Goal: Task Accomplishment & Management: Manage account settings

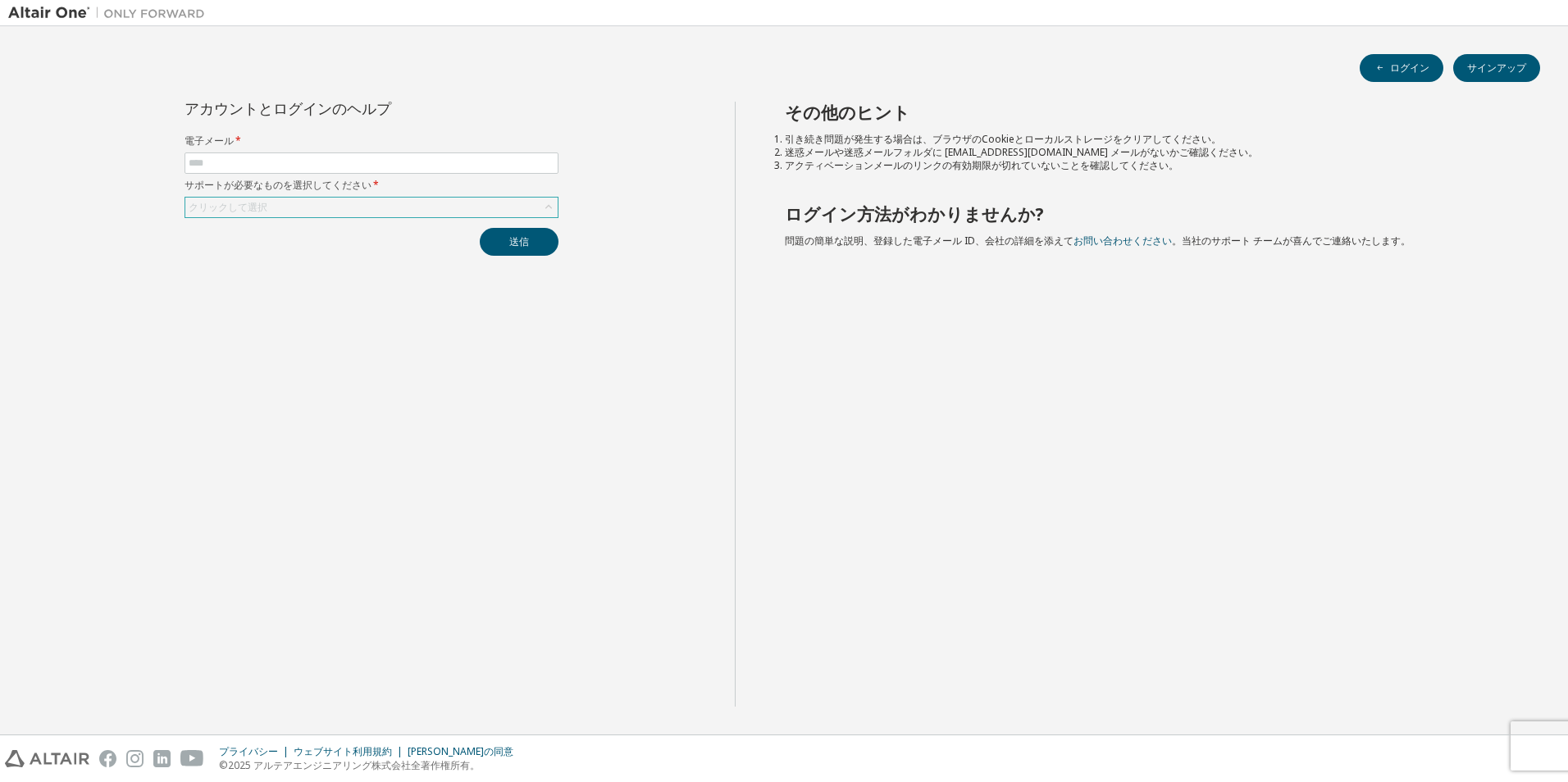
click at [369, 201] on div "クリックして選択" at bounding box center [371, 207] width 372 height 19
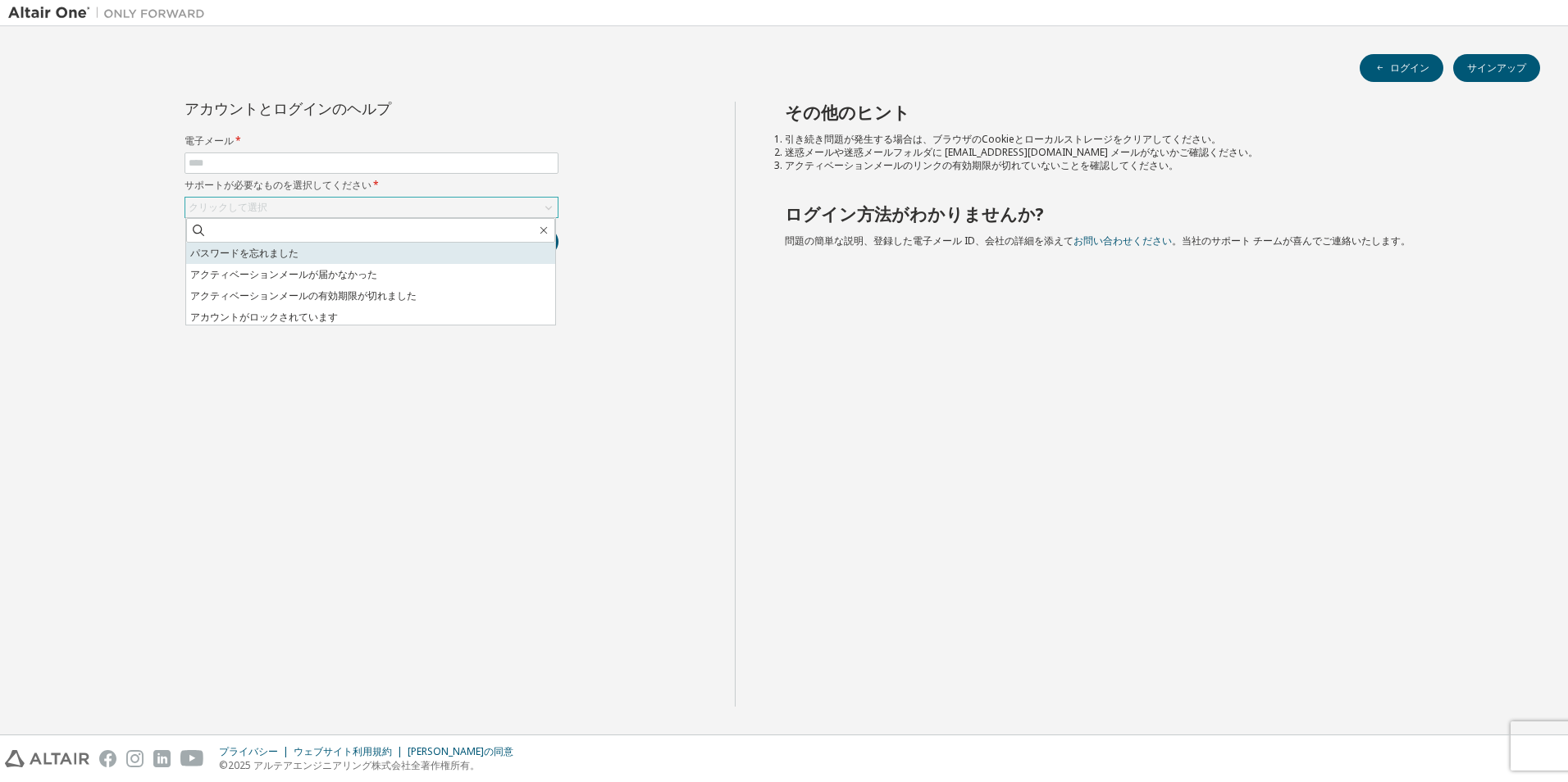
click at [344, 259] on li "パスワードを忘れました" at bounding box center [371, 253] width 369 height 21
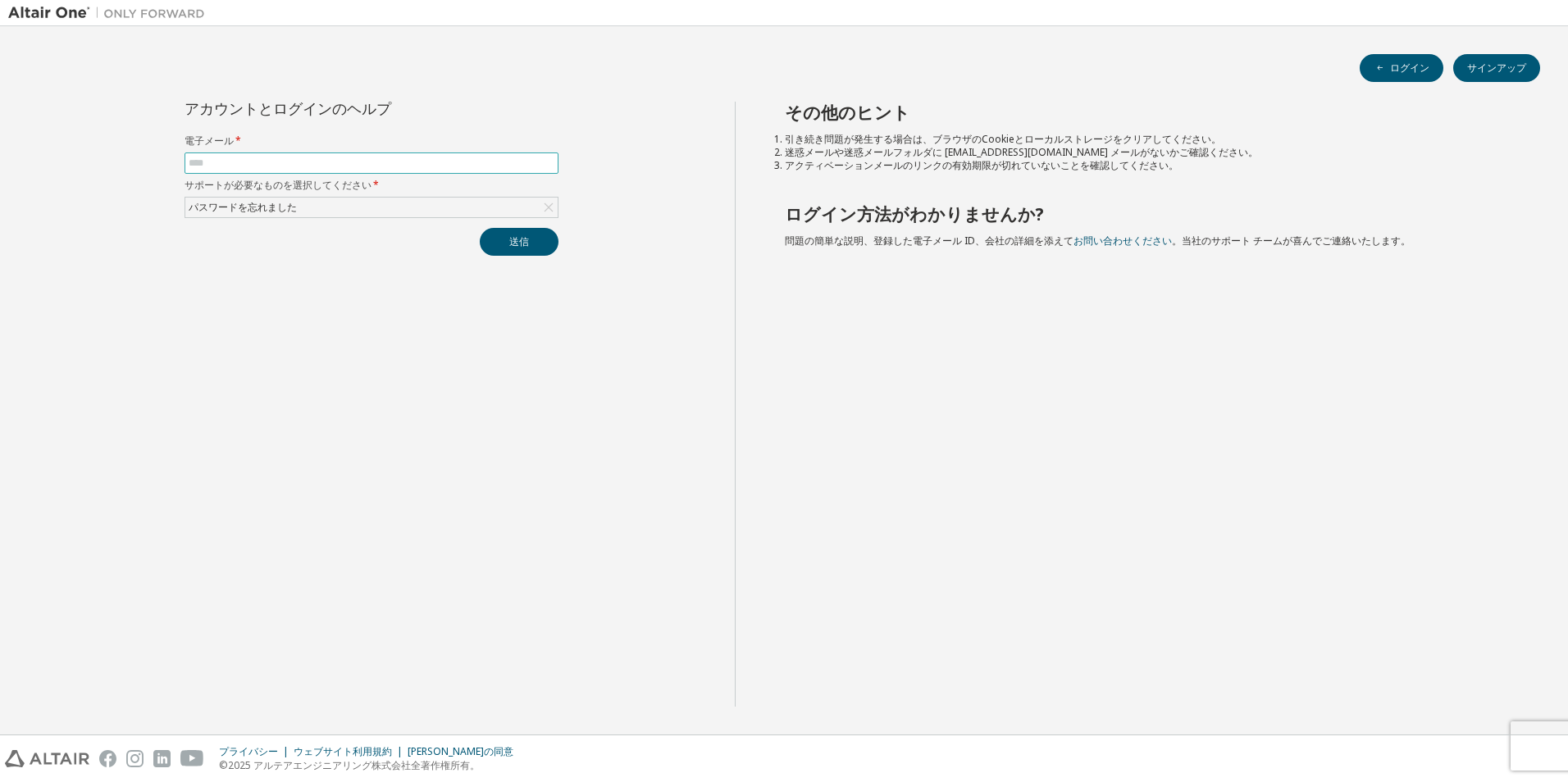
click at [294, 163] on input "text" at bounding box center [371, 163] width 366 height 13
type input "**********"
click at [531, 257] on div "**********" at bounding box center [371, 404] width 727 height 606
click at [527, 246] on button "送信" at bounding box center [519, 242] width 78 height 28
click at [500, 246] on button "送信" at bounding box center [519, 242] width 78 height 28
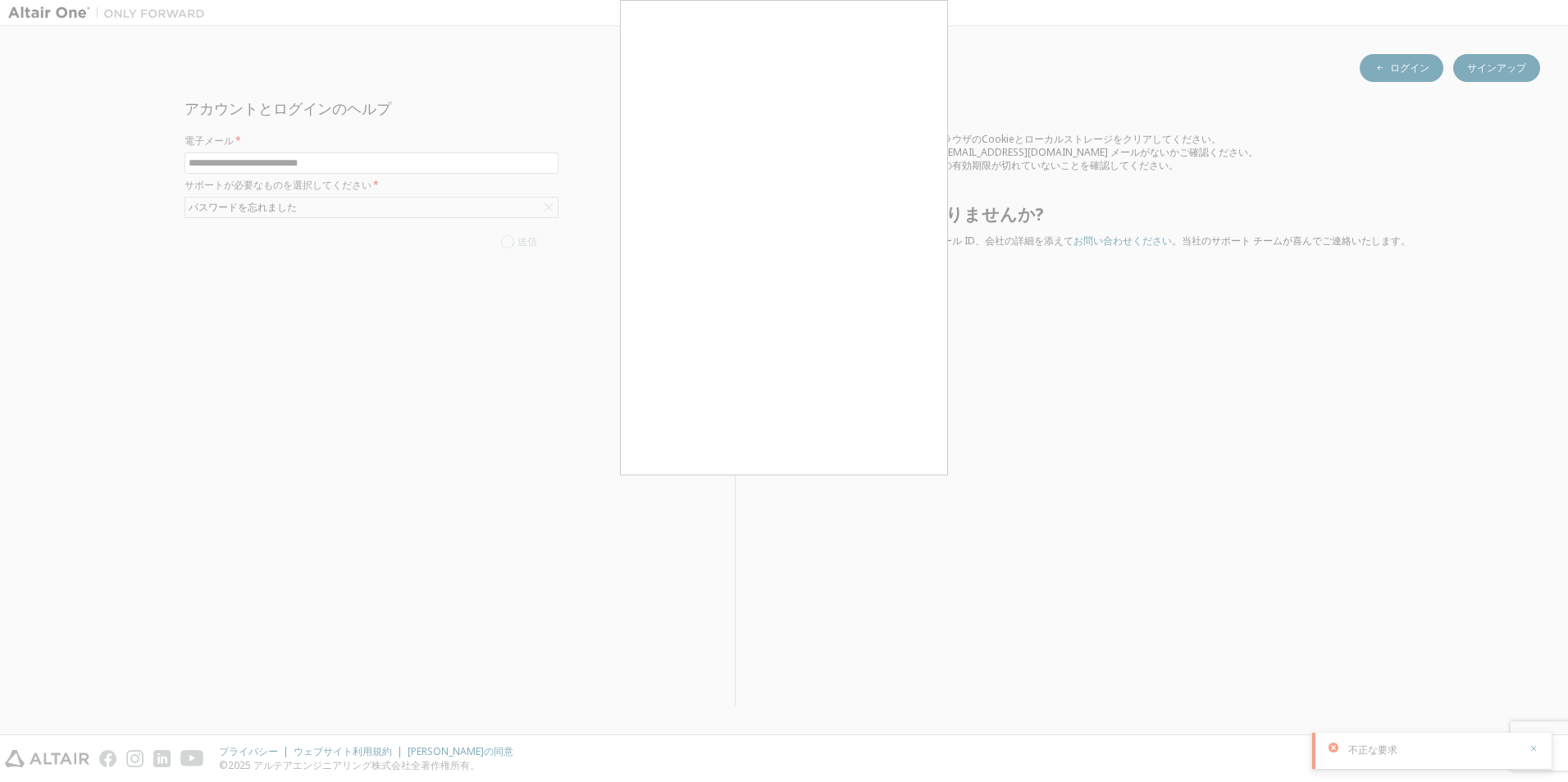
click at [430, 326] on div at bounding box center [784, 391] width 1568 height 782
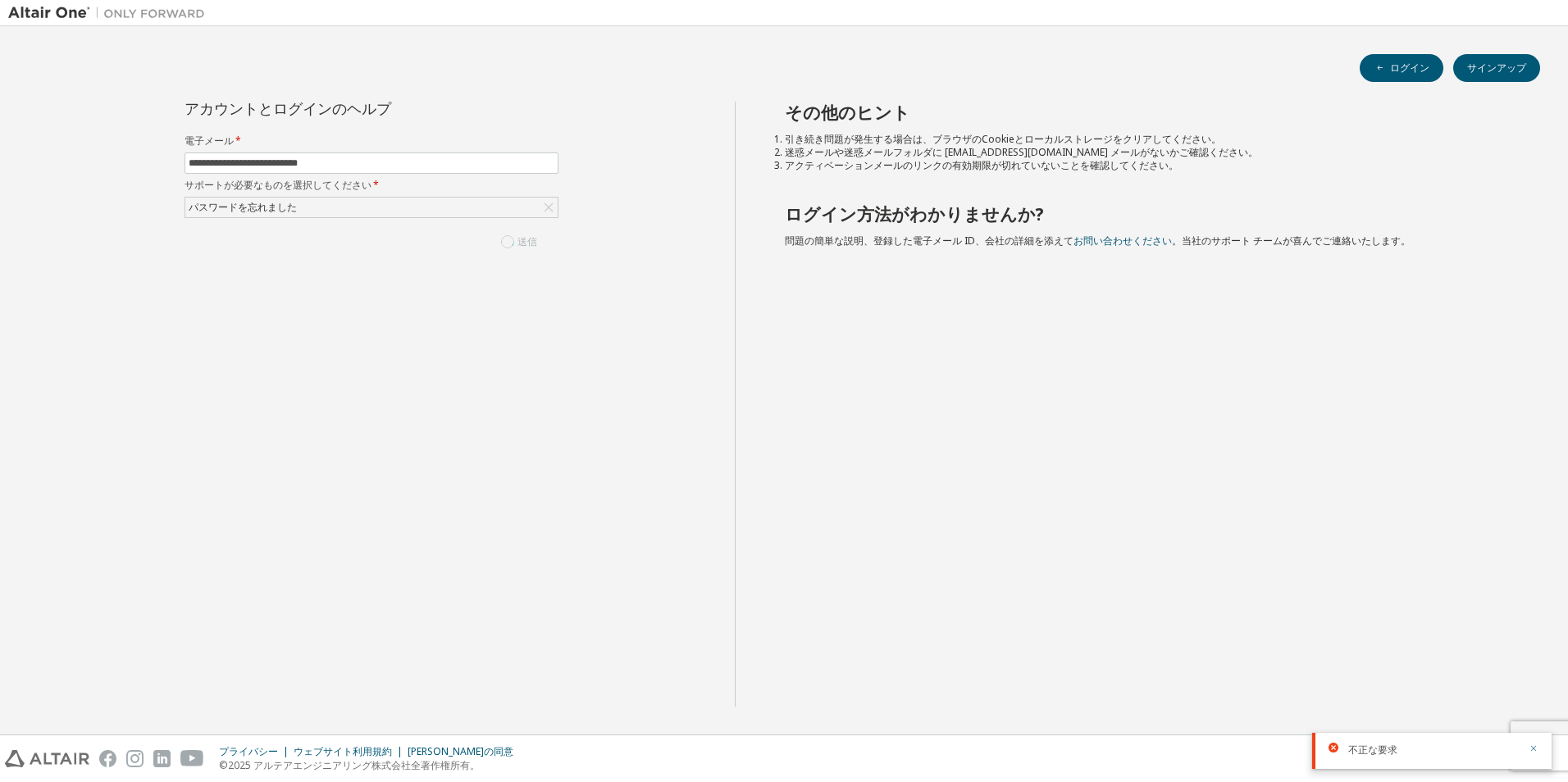
click at [1536, 747] on icon "button" at bounding box center [1534, 749] width 6 height 6
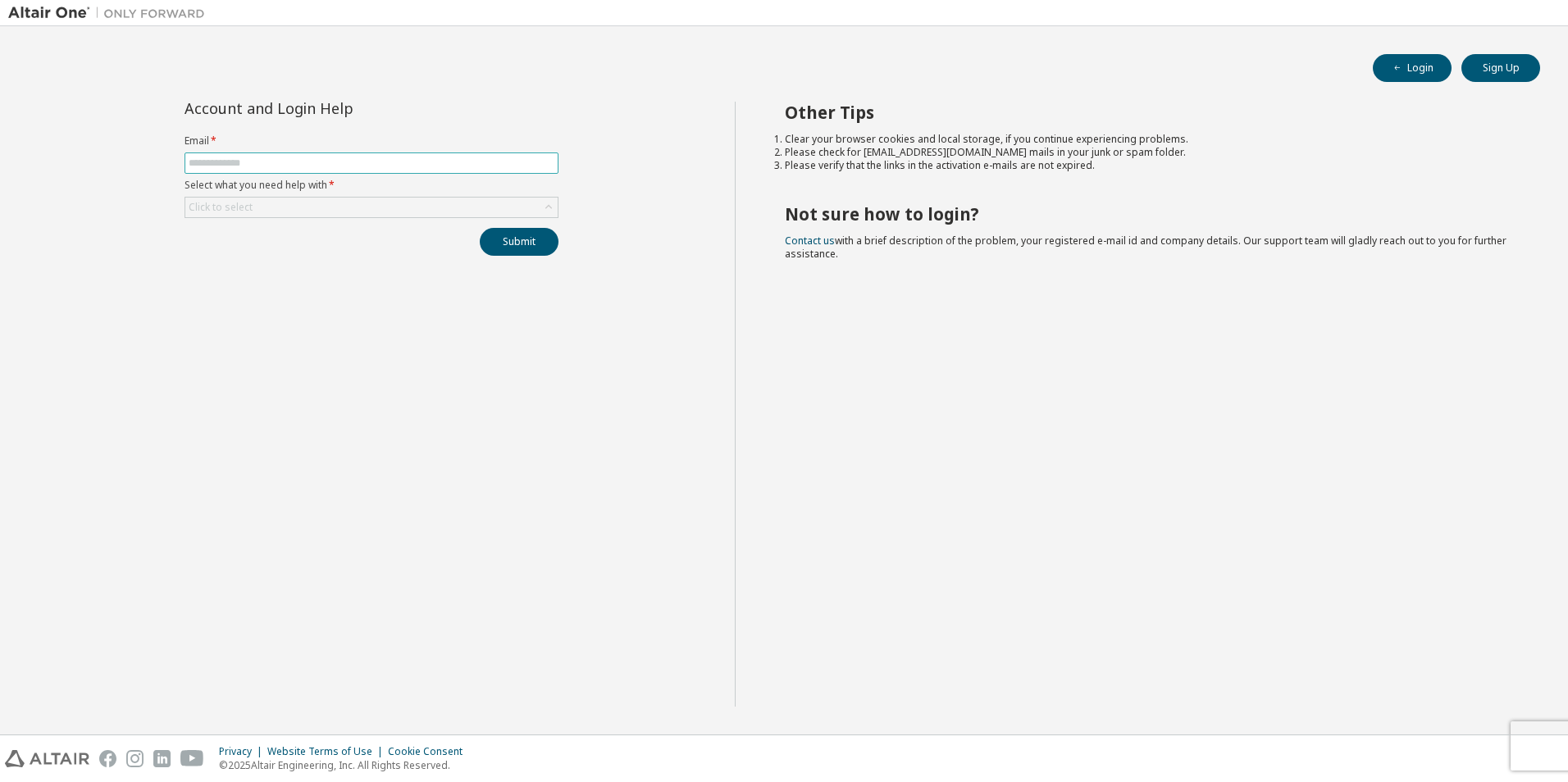
click at [467, 166] on input "text" at bounding box center [371, 163] width 366 height 13
click at [436, 205] on div "Click to select" at bounding box center [371, 207] width 372 height 19
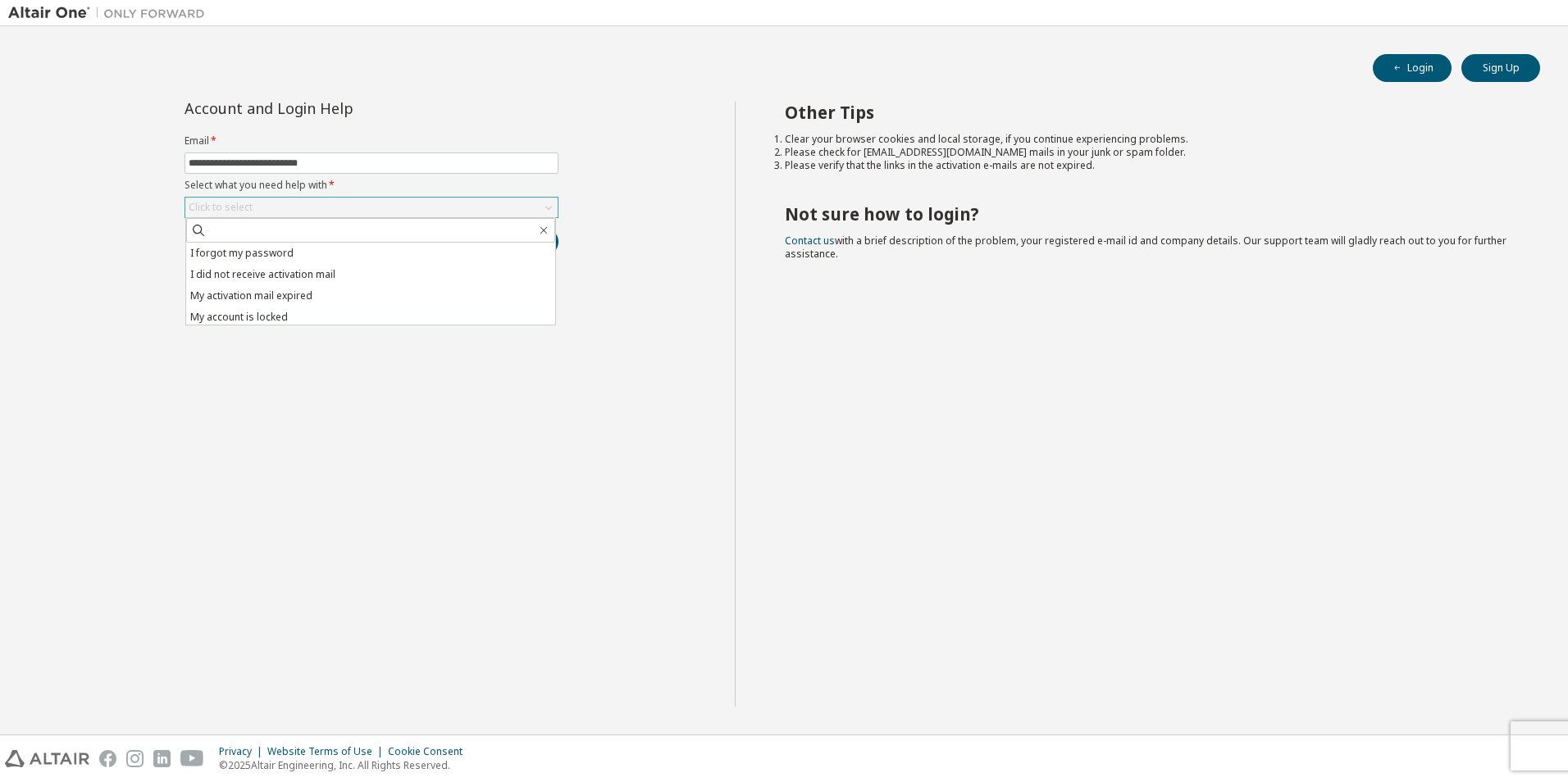
click at [391, 206] on div "Click to select" at bounding box center [371, 207] width 372 height 19
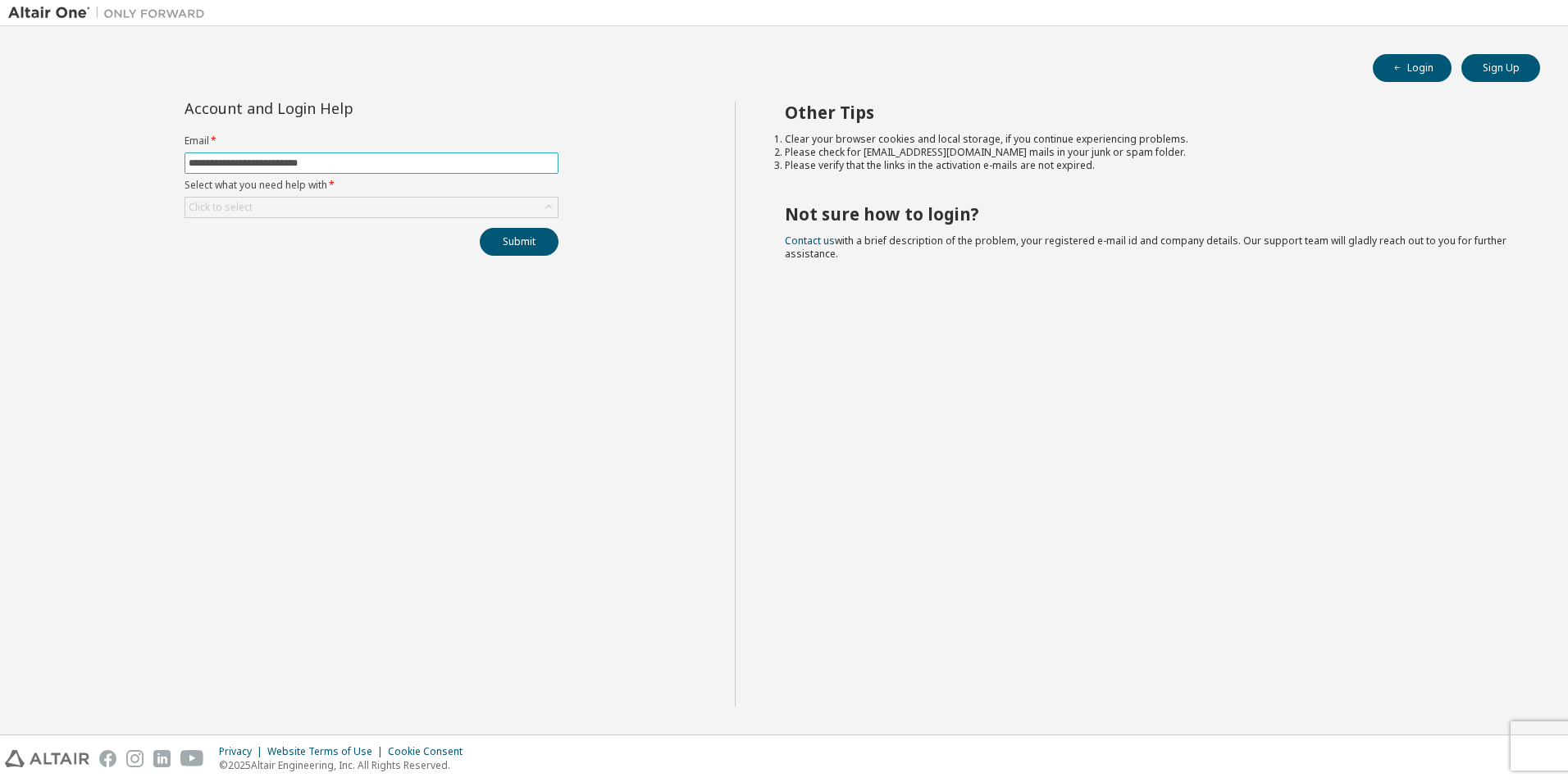
drag, startPoint x: 277, startPoint y: 162, endPoint x: 288, endPoint y: 163, distance: 11.0
click at [277, 162] on input "**********" at bounding box center [371, 163] width 366 height 13
type input "**********"
click at [460, 209] on div "Click to select" at bounding box center [371, 207] width 372 height 19
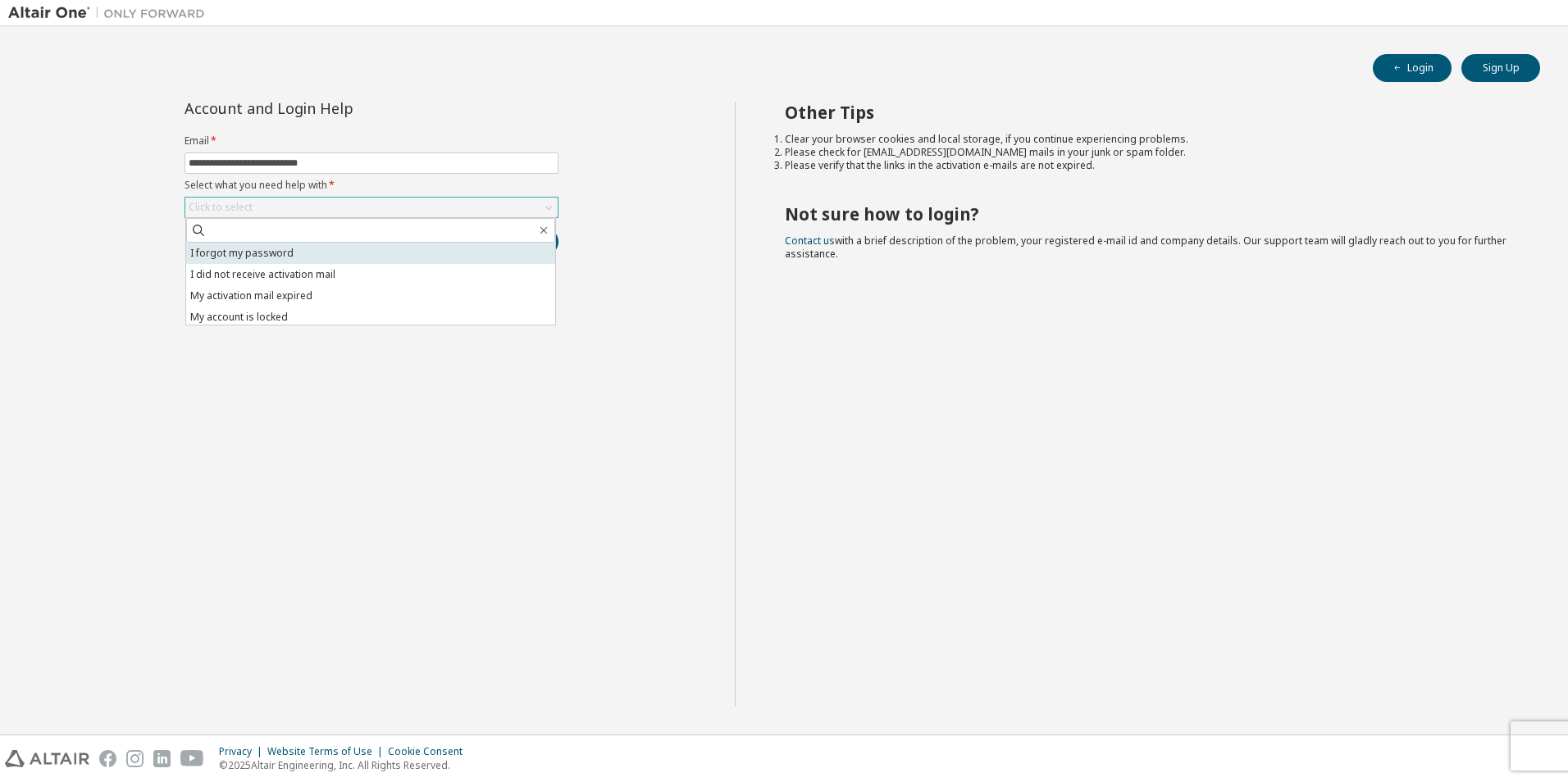
click at [415, 247] on li "I forgot my password" at bounding box center [371, 253] width 369 height 21
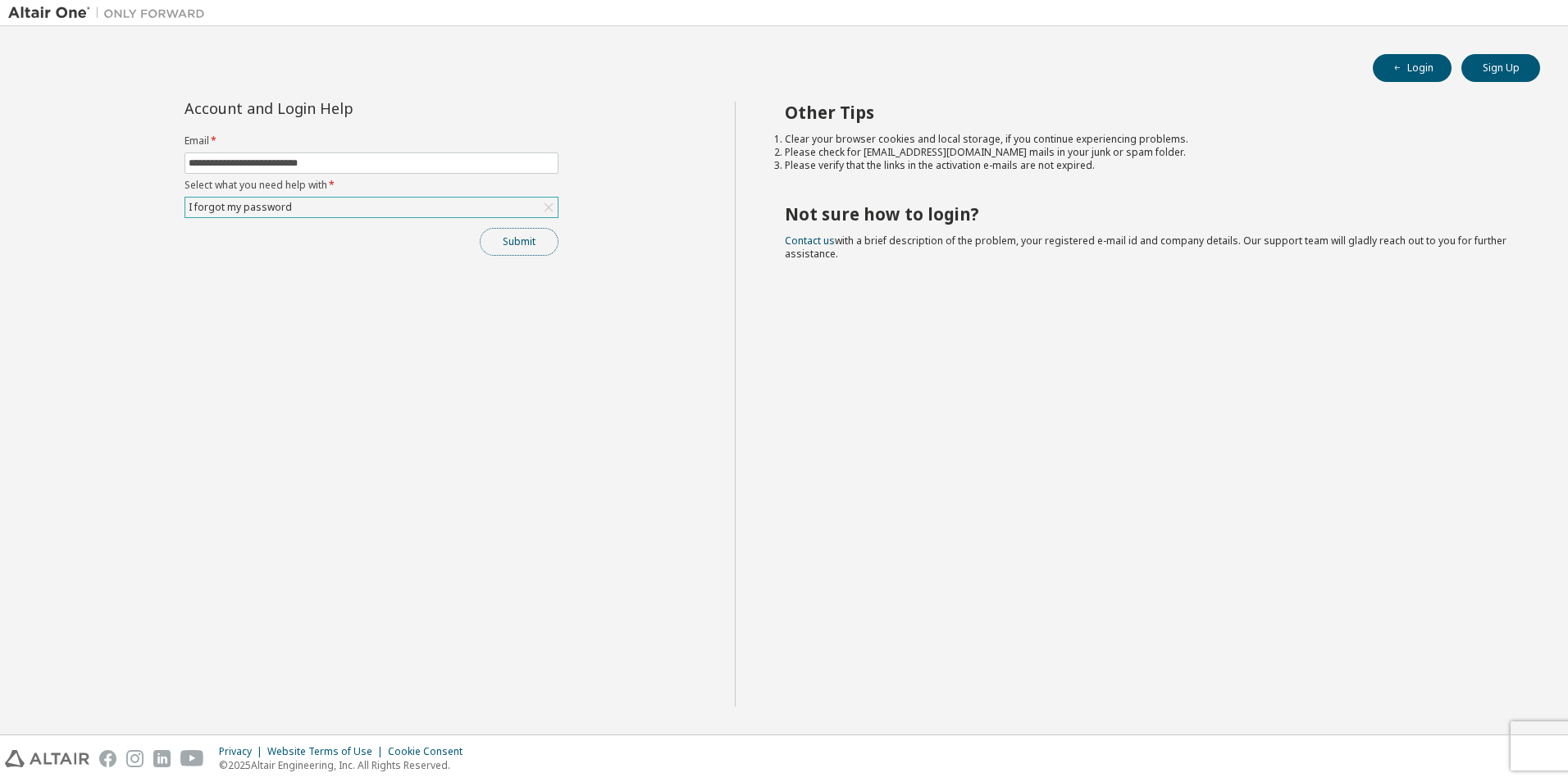
click at [511, 255] on button "Submit" at bounding box center [519, 242] width 78 height 28
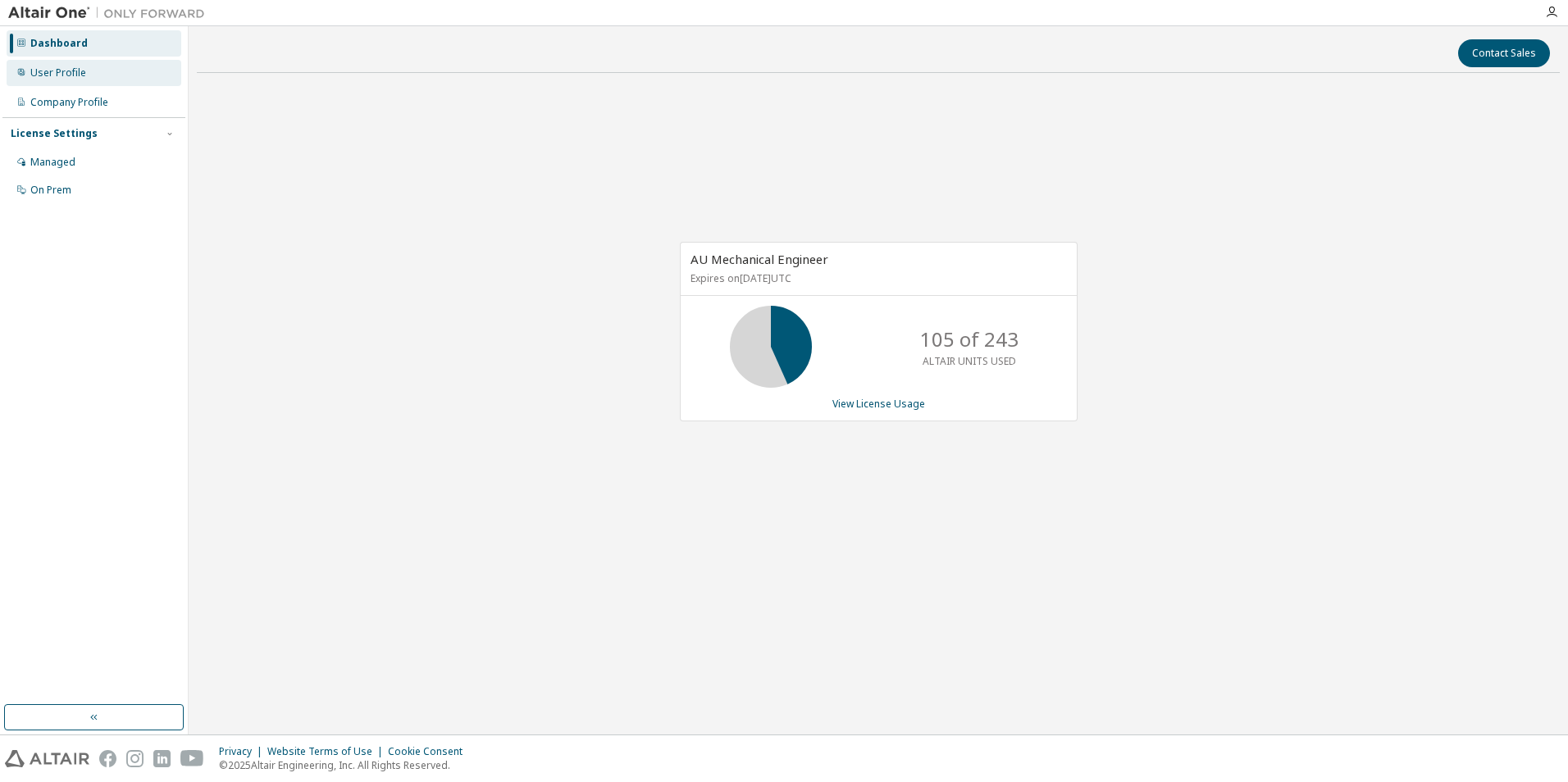
click at [70, 67] on div "User Profile" at bounding box center [58, 73] width 55 height 13
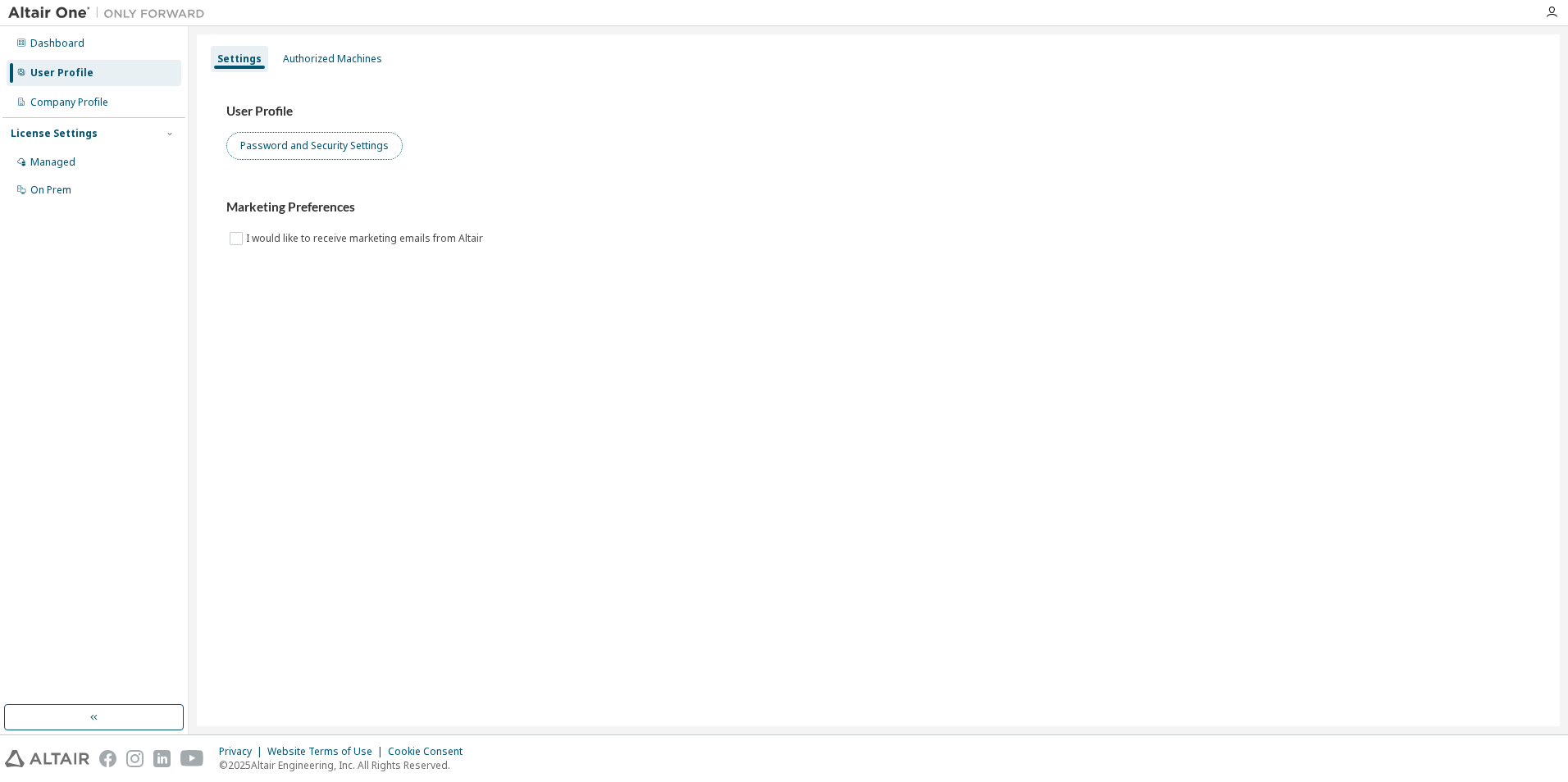
click at [327, 160] on button "Password and Security Settings" at bounding box center [314, 146] width 176 height 28
click at [325, 66] on div "Authorized Machines" at bounding box center [332, 59] width 113 height 26
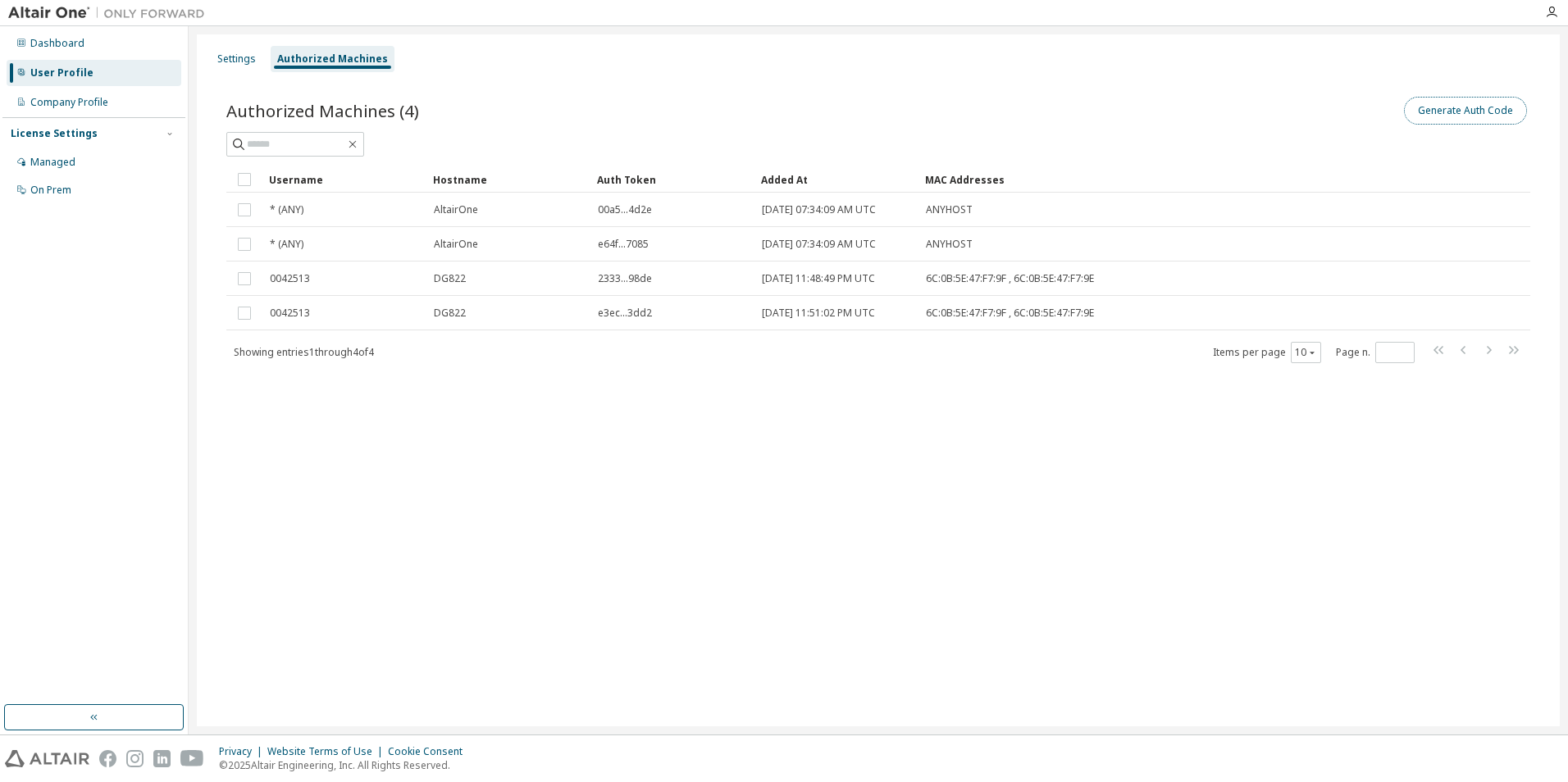
click at [1448, 110] on button "Generate Auth Code" at bounding box center [1465, 111] width 123 height 28
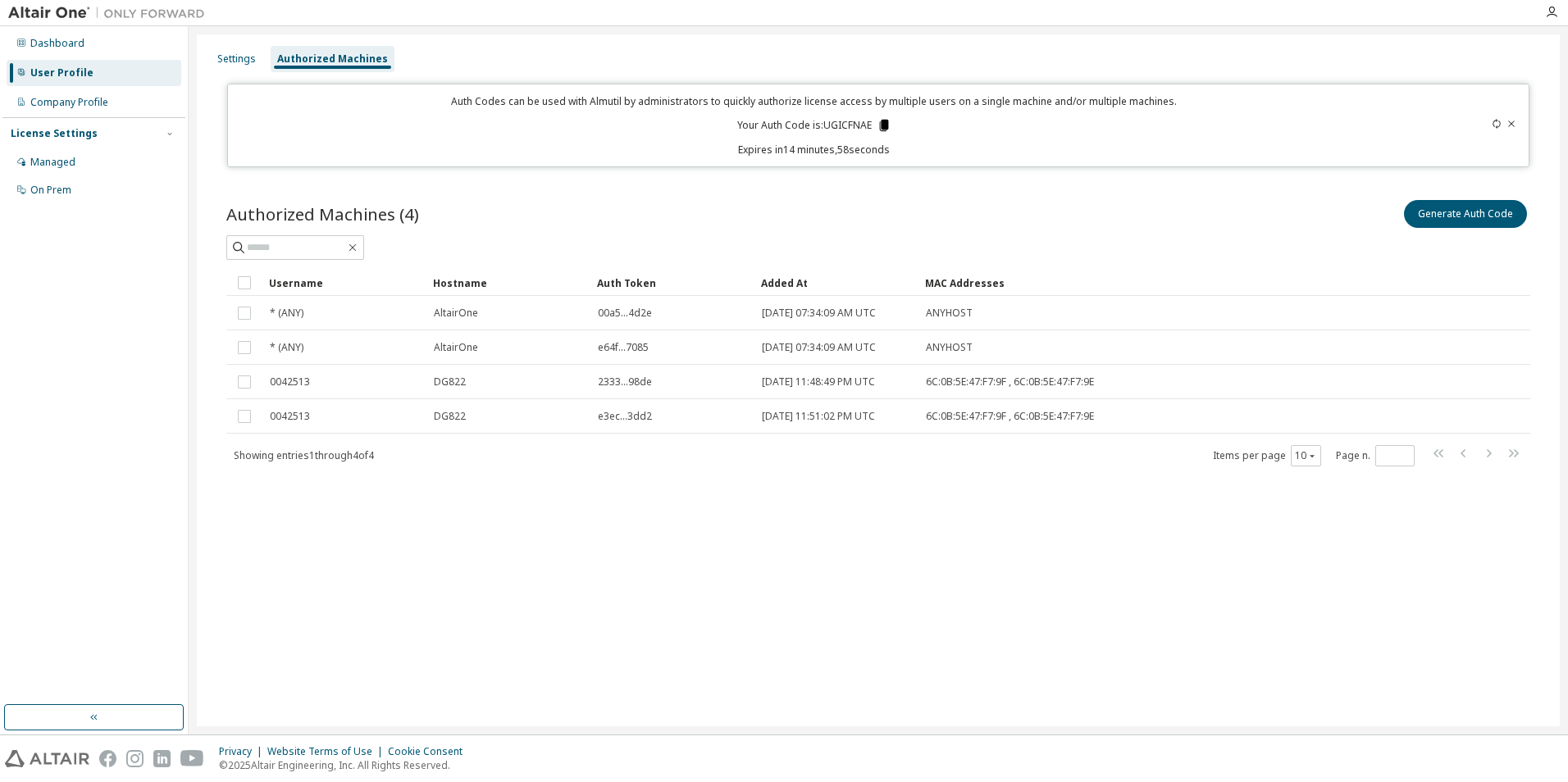
click at [884, 122] on icon at bounding box center [884, 126] width 9 height 11
